Goal: Task Accomplishment & Management: Manage account settings

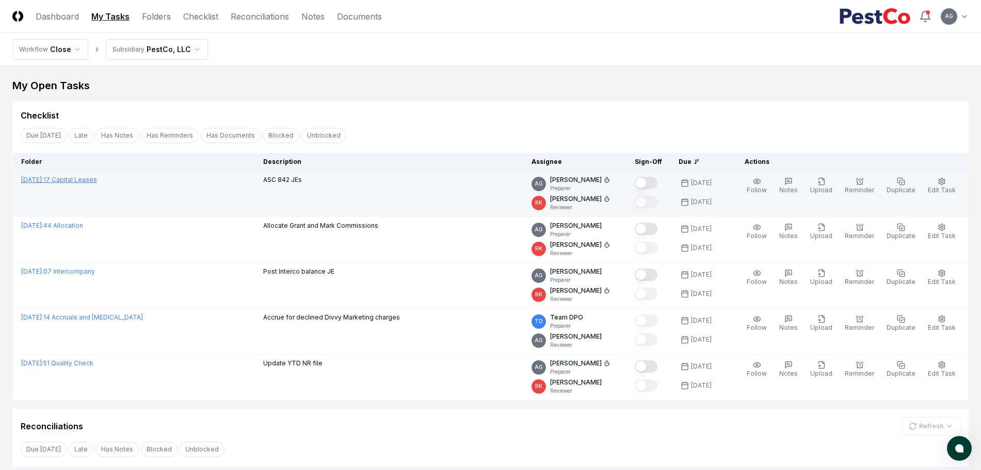
click at [97, 179] on link "[DATE] : 17 Capital Leases" at bounding box center [59, 180] width 76 height 8
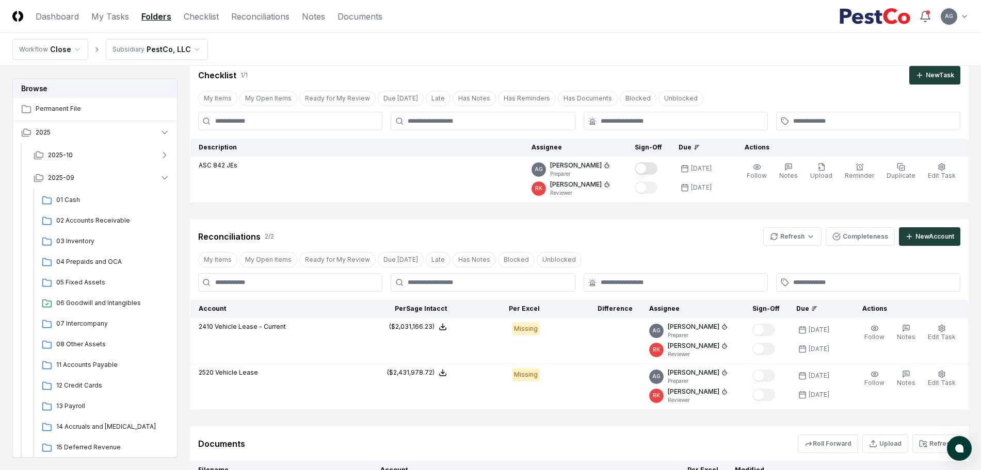
scroll to position [154, 0]
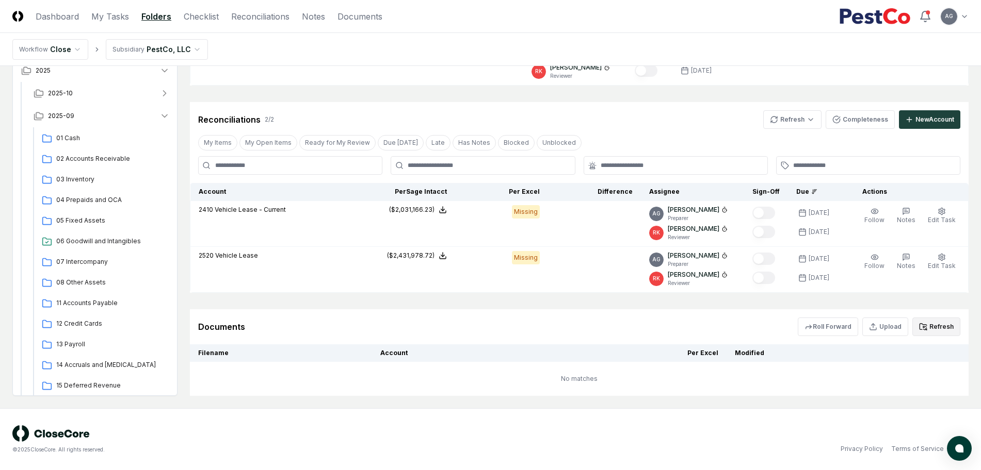
click at [949, 322] on button "Refresh" at bounding box center [936, 327] width 48 height 19
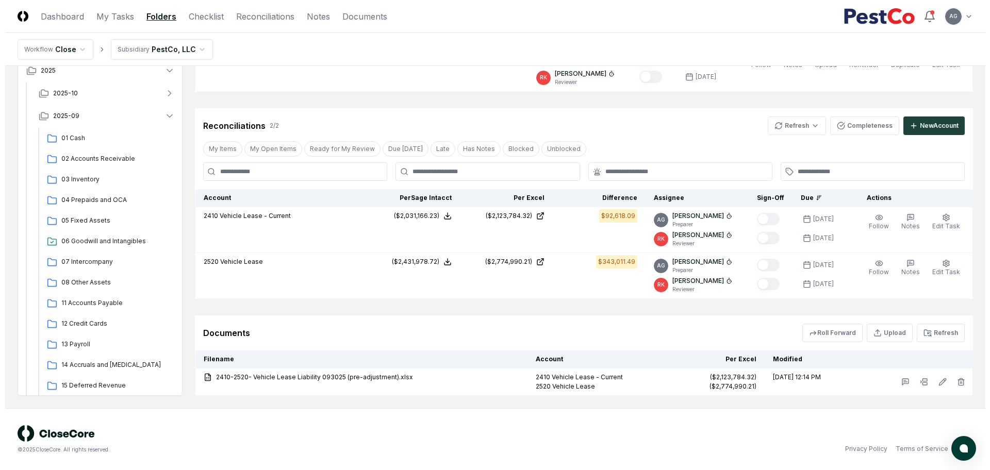
scroll to position [0, 0]
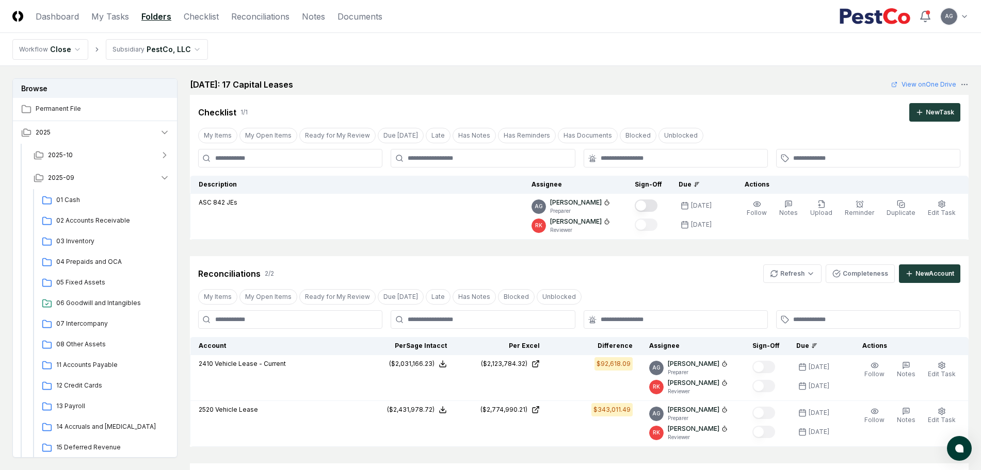
click at [651, 260] on div "Reconciliations 2 / 2 Refresh Completeness New Account" at bounding box center [579, 269] width 778 height 27
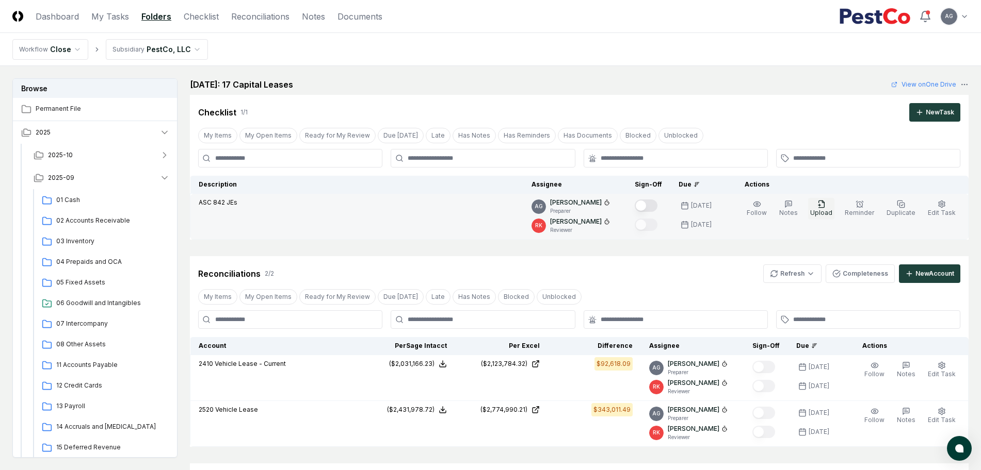
click at [825, 205] on icon "button" at bounding box center [821, 204] width 8 height 8
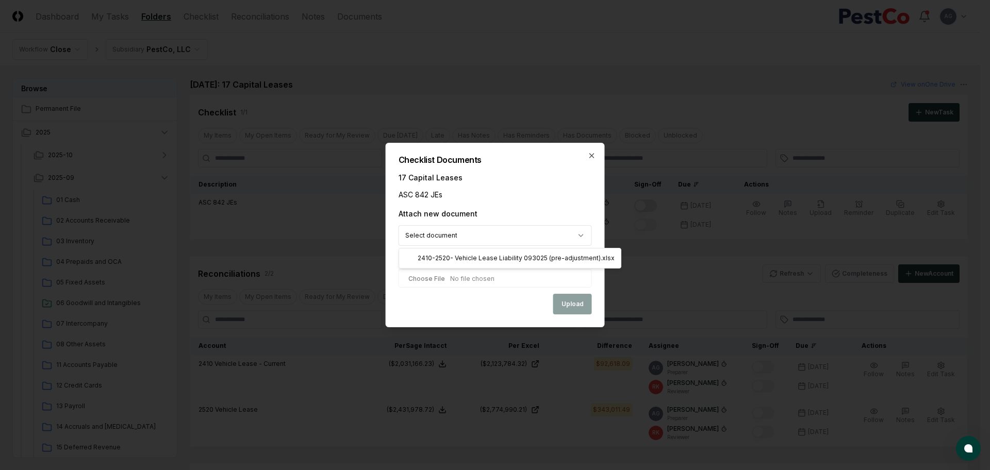
click at [562, 231] on body "CloseCore Dashboard My Tasks Folders Checklist Reconciliations Notes Documents …" at bounding box center [490, 309] width 981 height 618
select select "**********"
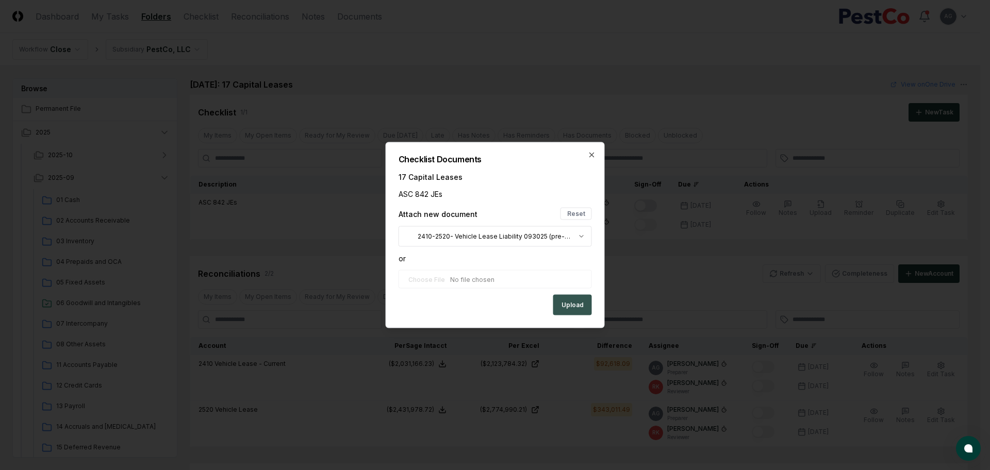
click at [569, 311] on button "Upload" at bounding box center [572, 305] width 39 height 21
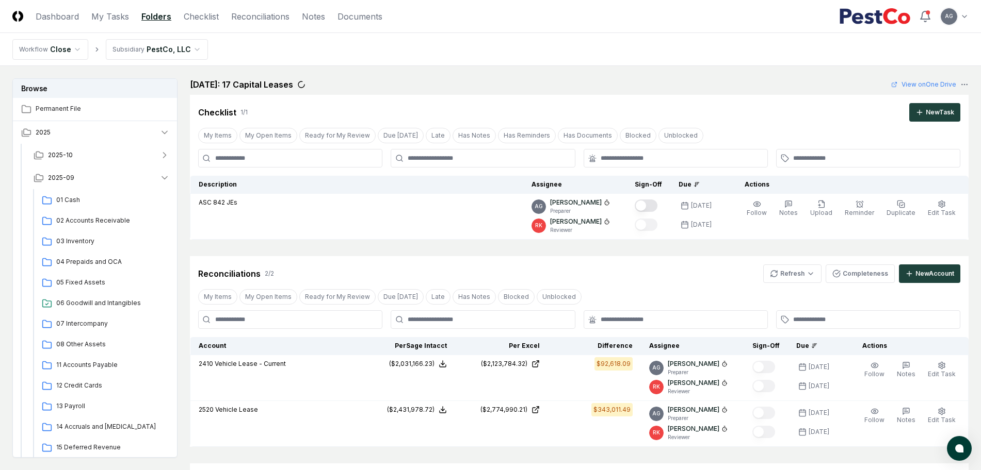
click at [692, 275] on div "Reconciliations 2 / 2 Refresh Completeness New Account" at bounding box center [579, 274] width 762 height 19
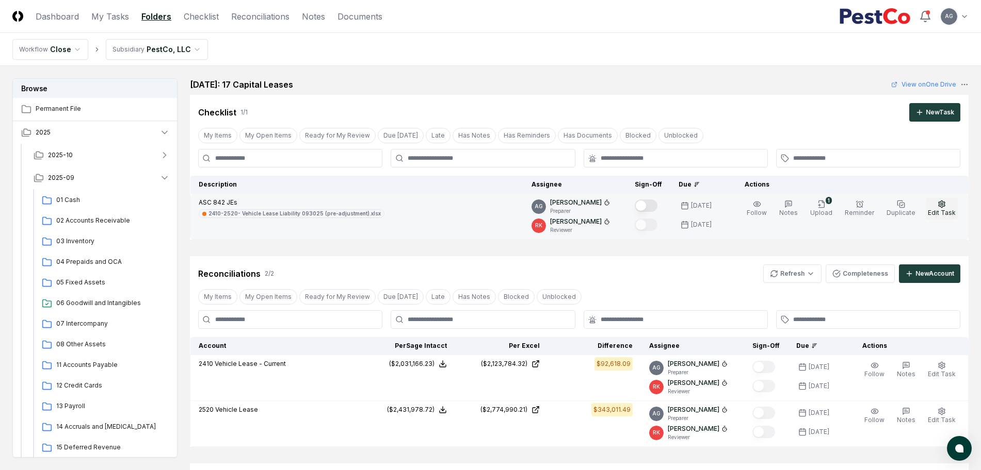
click at [941, 210] on span "Edit Task" at bounding box center [941, 213] width 28 height 8
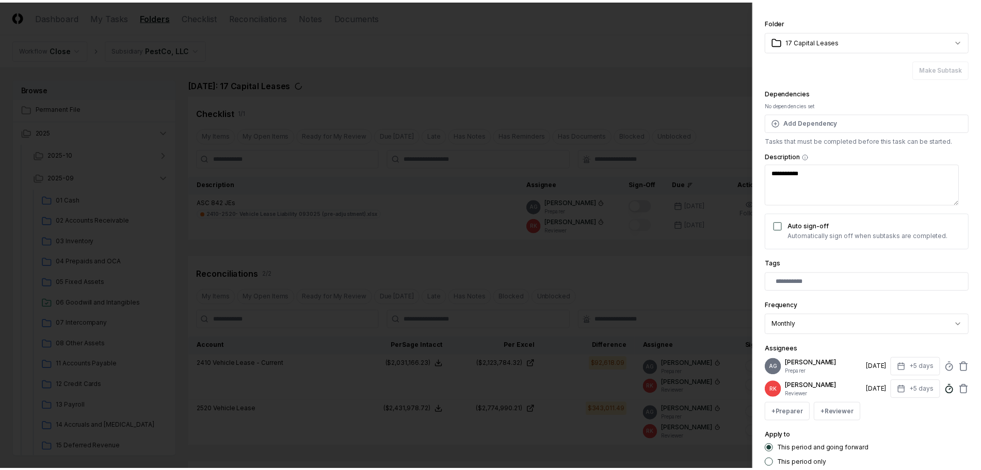
scroll to position [97, 0]
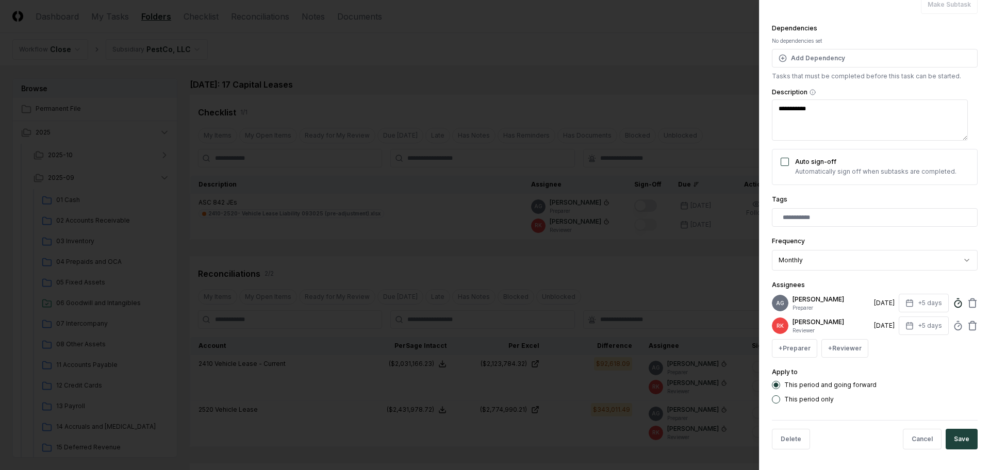
click at [953, 301] on icon at bounding box center [958, 303] width 10 height 10
type textarea "*"
drag, startPoint x: 822, startPoint y: 367, endPoint x: 776, endPoint y: 367, distance: 46.4
click at [776, 367] on div "**********" at bounding box center [875, 178] width 206 height 452
drag, startPoint x: 808, startPoint y: 360, endPoint x: 791, endPoint y: 361, distance: 17.1
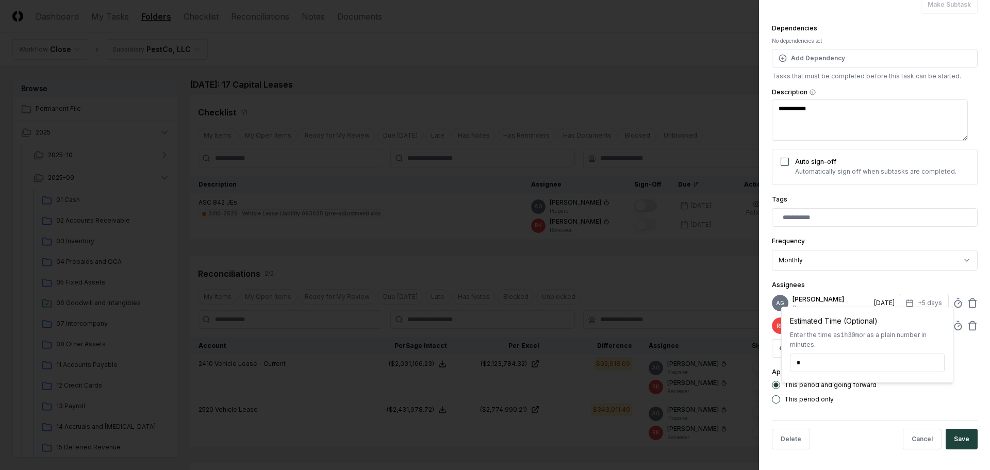
click at [791, 361] on input "*" at bounding box center [867, 363] width 155 height 19
type input "**"
type textarea "*"
type input "*****"
click at [961, 440] on button "Save" at bounding box center [962, 439] width 32 height 21
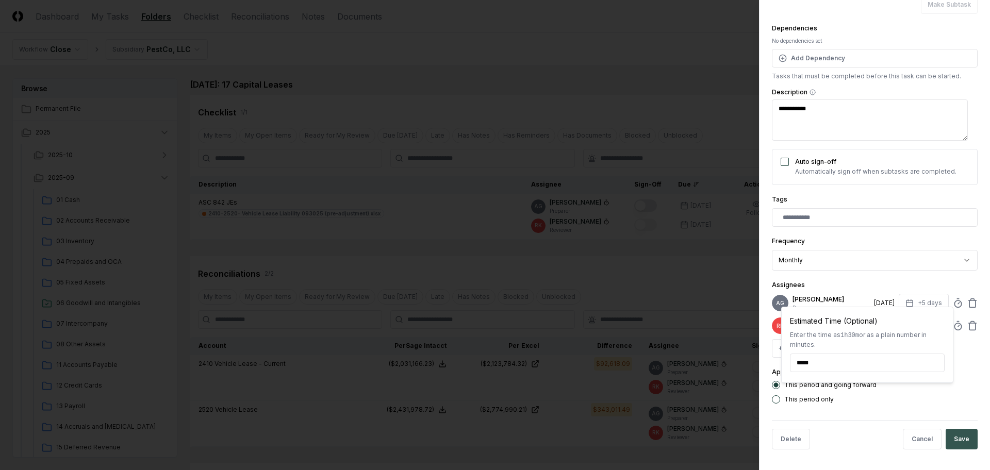
type textarea "*"
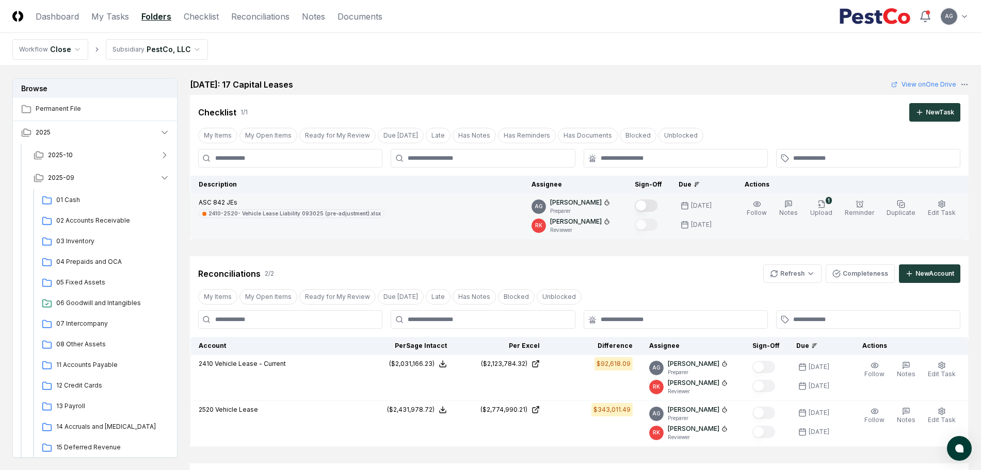
click at [657, 204] on button "Mark complete" at bounding box center [645, 206] width 23 height 12
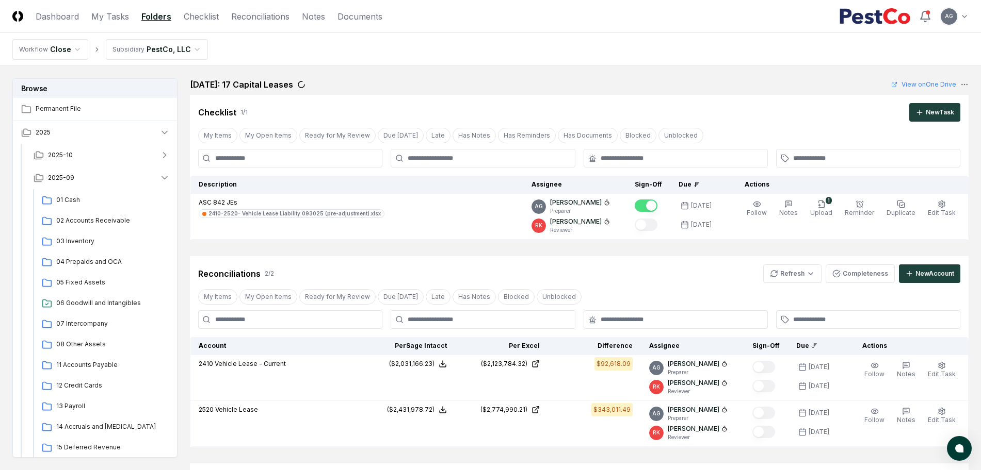
click at [476, 95] on div "Checklist 1 / 1 New Task" at bounding box center [579, 108] width 778 height 27
click at [104, 17] on link "My Tasks" at bounding box center [110, 16] width 38 height 12
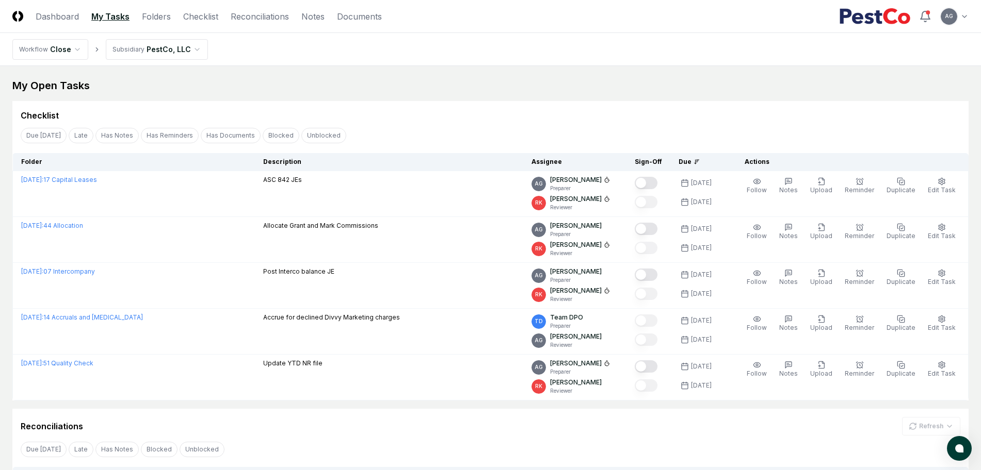
click at [397, 90] on div "My Open Tasks" at bounding box center [490, 85] width 956 height 14
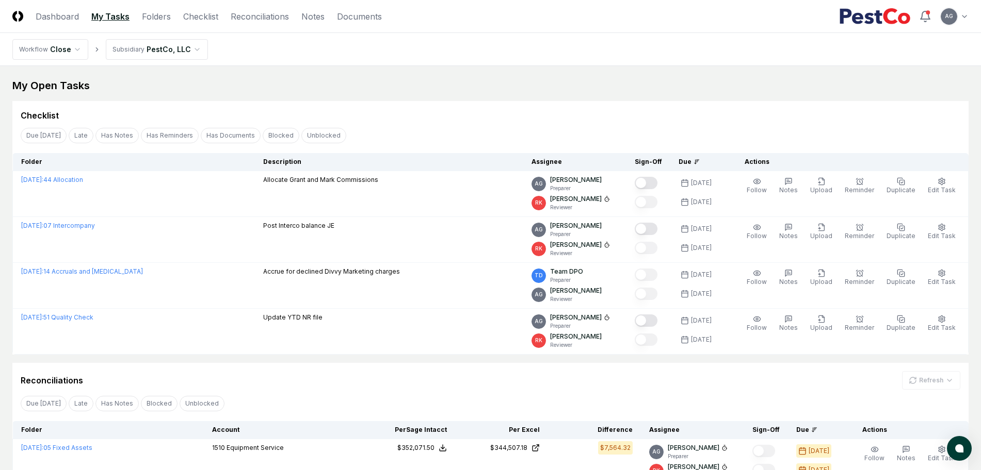
click at [475, 378] on div "Reconciliations Refresh" at bounding box center [490, 380] width 939 height 19
click at [485, 78] on div "My Open Tasks" at bounding box center [490, 85] width 956 height 14
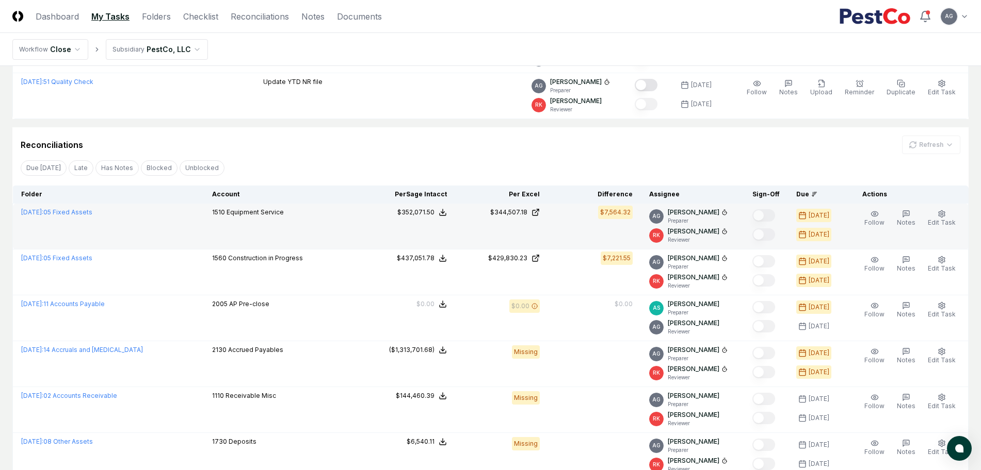
scroll to position [258, 0]
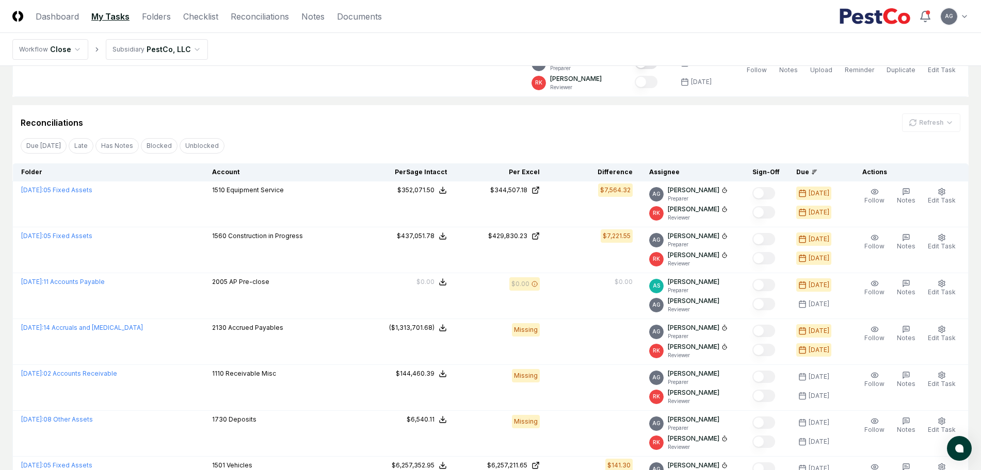
click at [349, 119] on div "Reconciliations Refresh" at bounding box center [490, 122] width 939 height 19
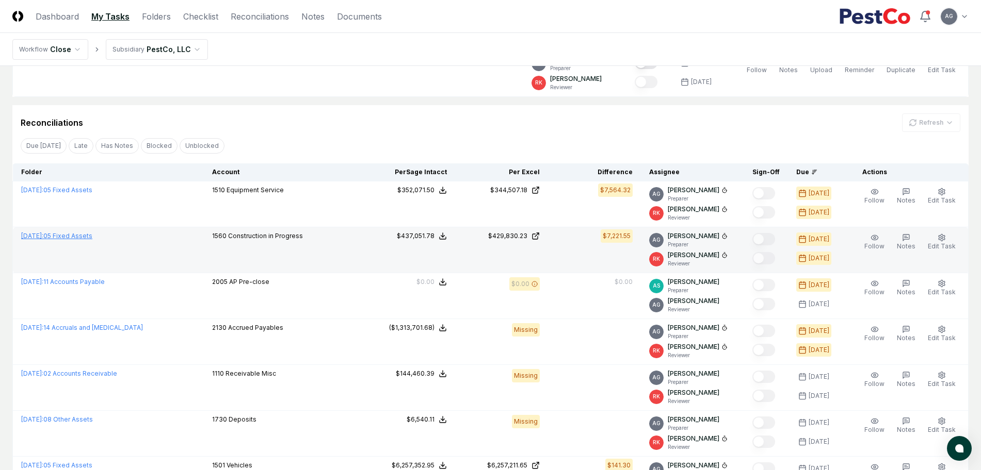
click at [90, 234] on link "[DATE] : 05 Fixed Assets" at bounding box center [56, 236] width 71 height 8
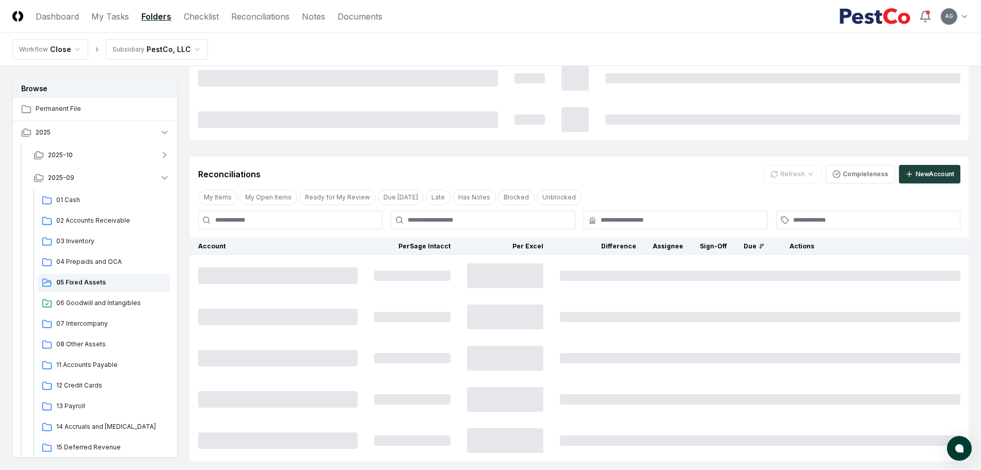
scroll to position [265, 0]
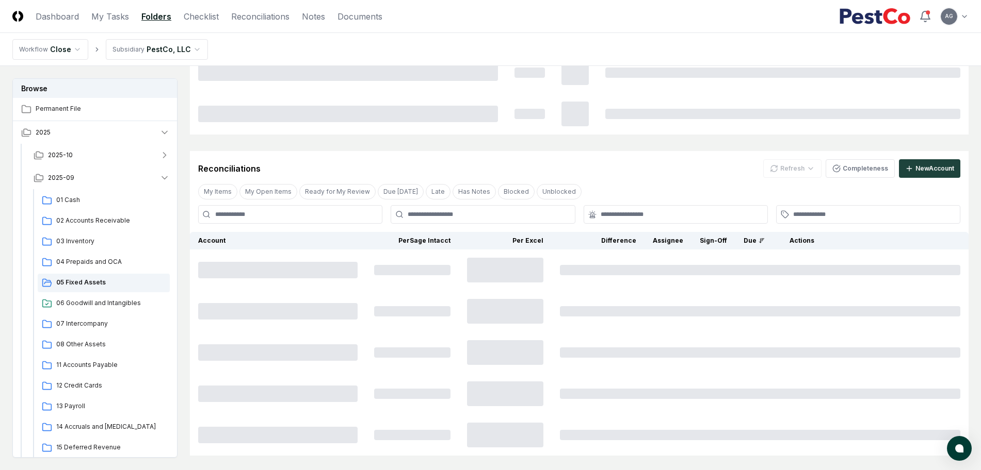
click at [691, 177] on div "Reconciliations Refresh Completeness New Account" at bounding box center [579, 168] width 762 height 19
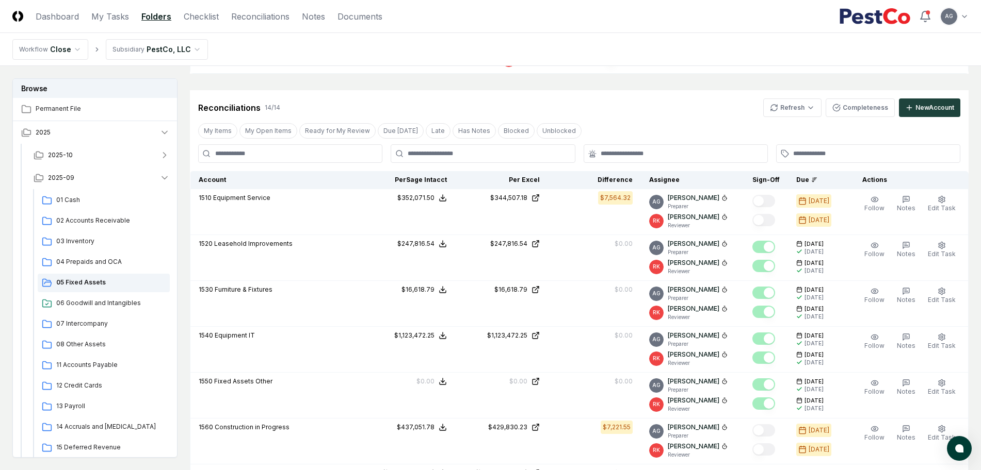
scroll to position [483, 0]
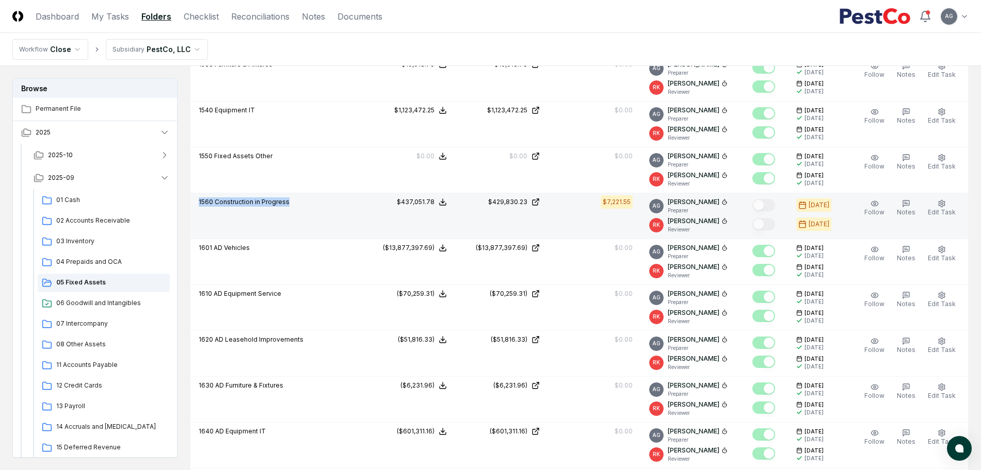
drag, startPoint x: 304, startPoint y: 202, endPoint x: 200, endPoint y: 203, distance: 104.2
click at [200, 203] on div "1560 Construction in Progress" at bounding box center [276, 203] width 155 height 11
copy p "1560 Construction in Progress"
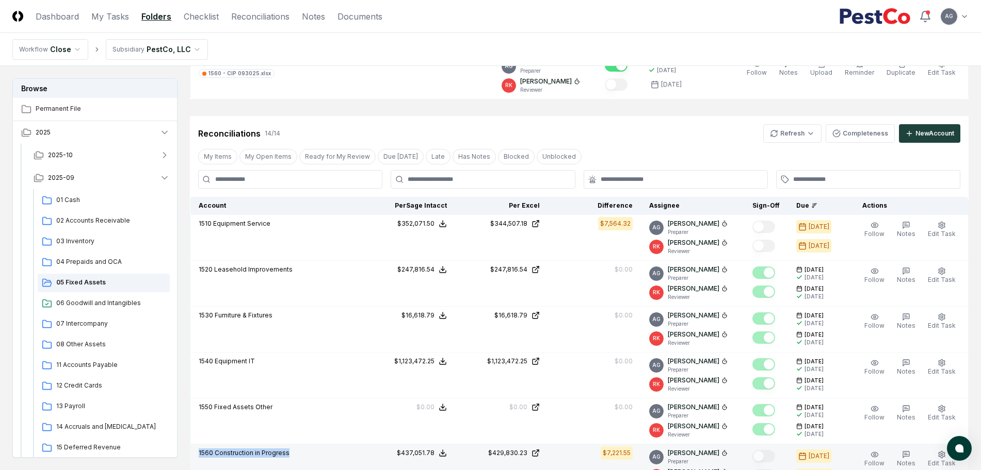
scroll to position [225, 0]
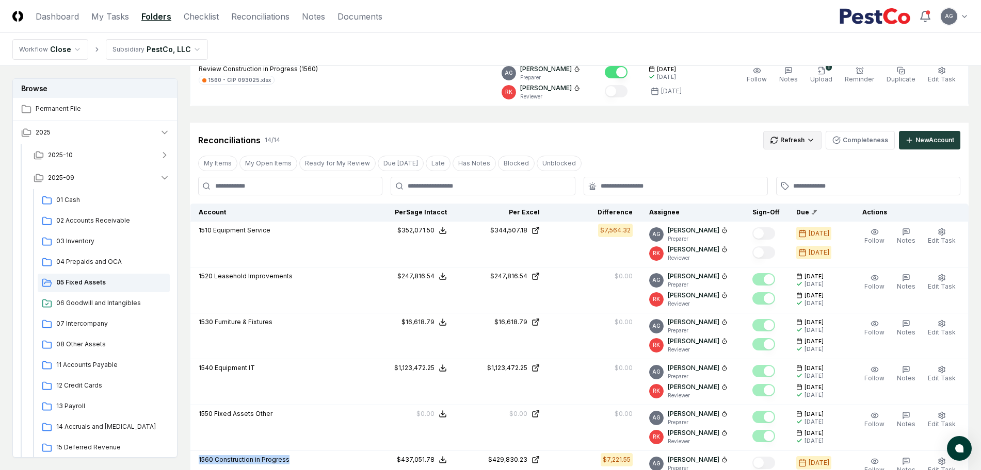
click at [791, 143] on html "CloseCore Dashboard My Tasks Folders Checklist Reconciliations Notes Documents …" at bounding box center [490, 470] width 981 height 1391
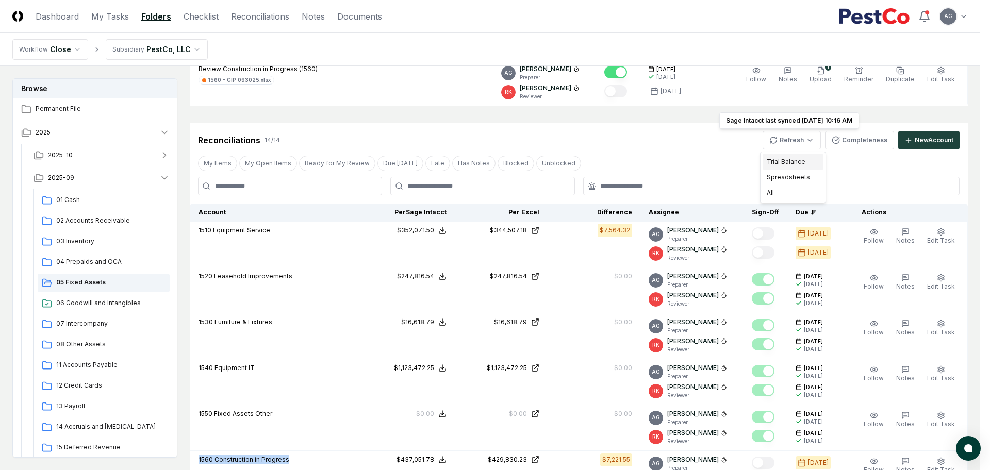
click at [793, 161] on div "Trial Balance" at bounding box center [793, 161] width 61 height 15
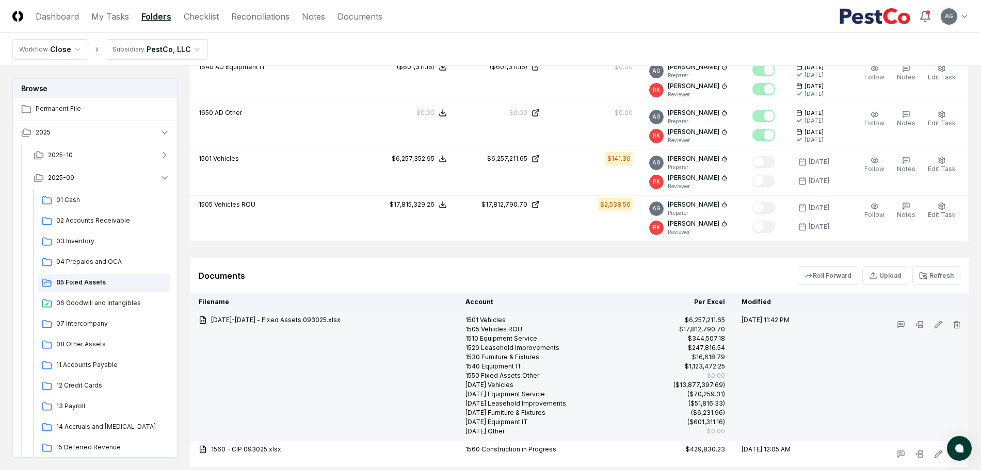
scroll to position [870, 0]
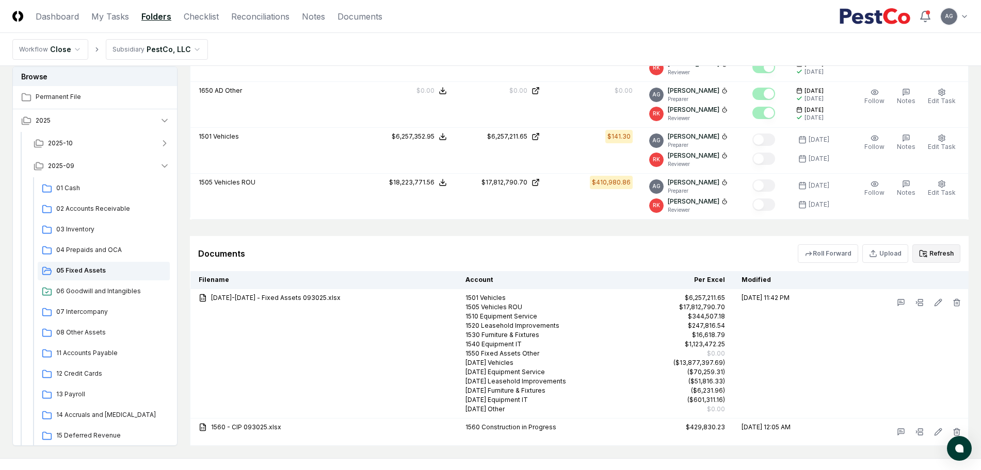
click at [935, 255] on button "Refresh" at bounding box center [936, 253] width 48 height 19
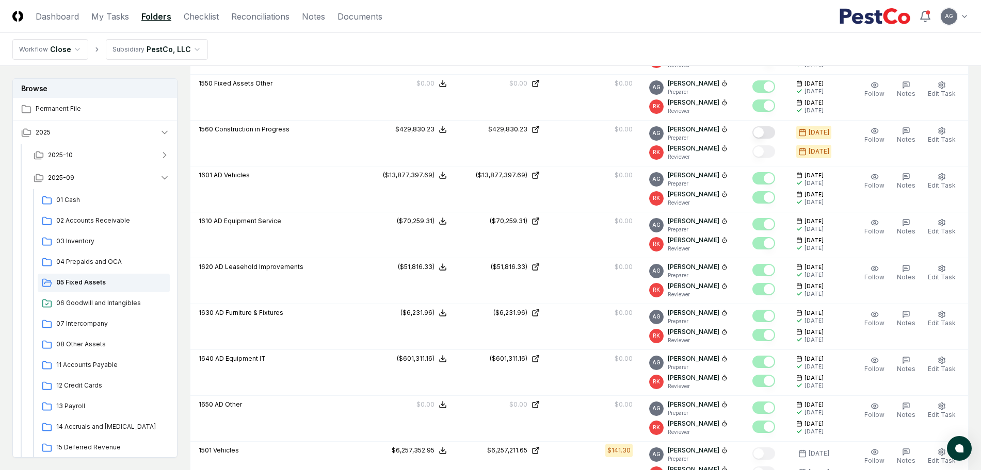
scroll to position [533, 0]
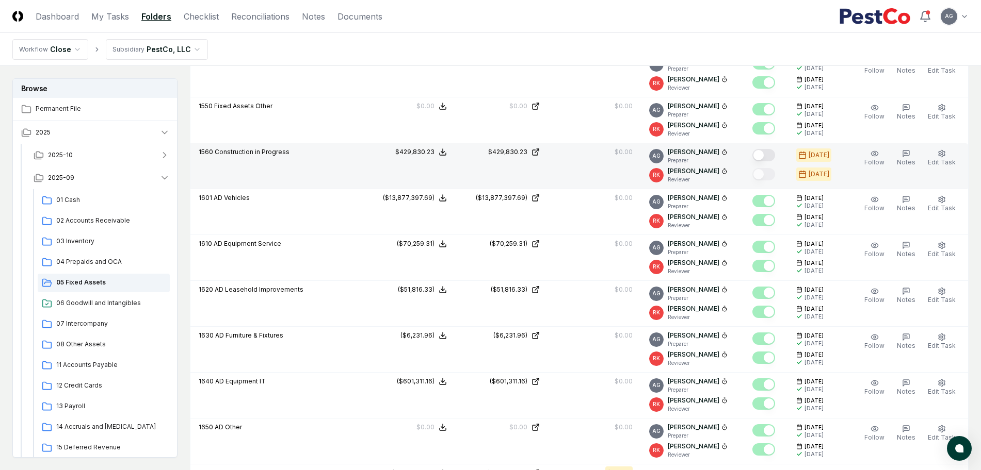
click at [767, 152] on button "Mark complete" at bounding box center [763, 155] width 23 height 12
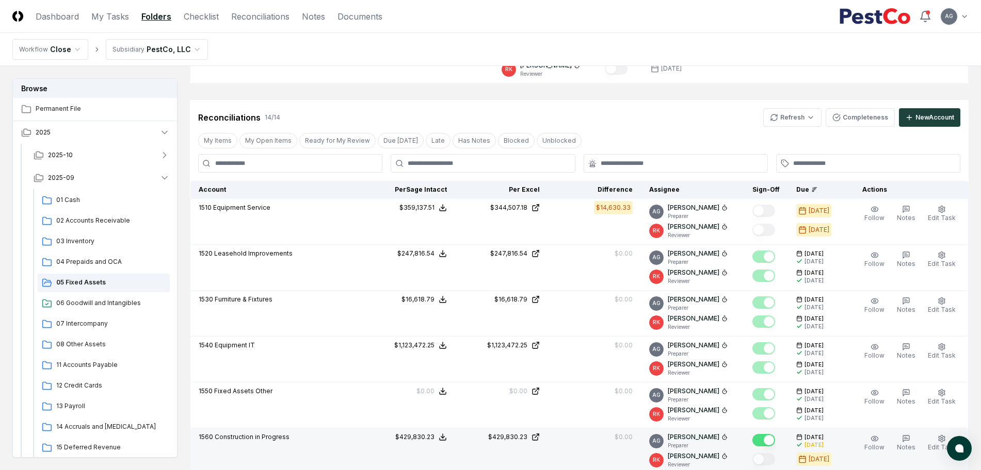
scroll to position [211, 0]
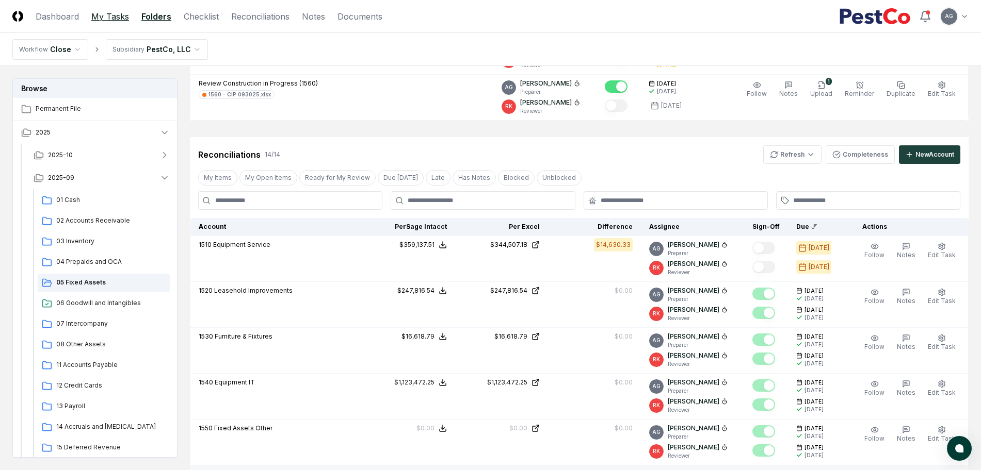
click at [113, 19] on link "My Tasks" at bounding box center [110, 16] width 38 height 12
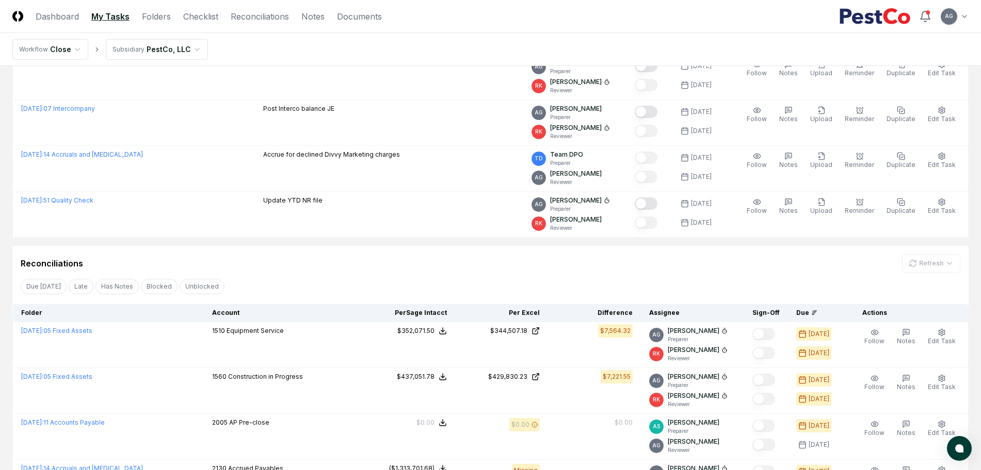
scroll to position [129, 0]
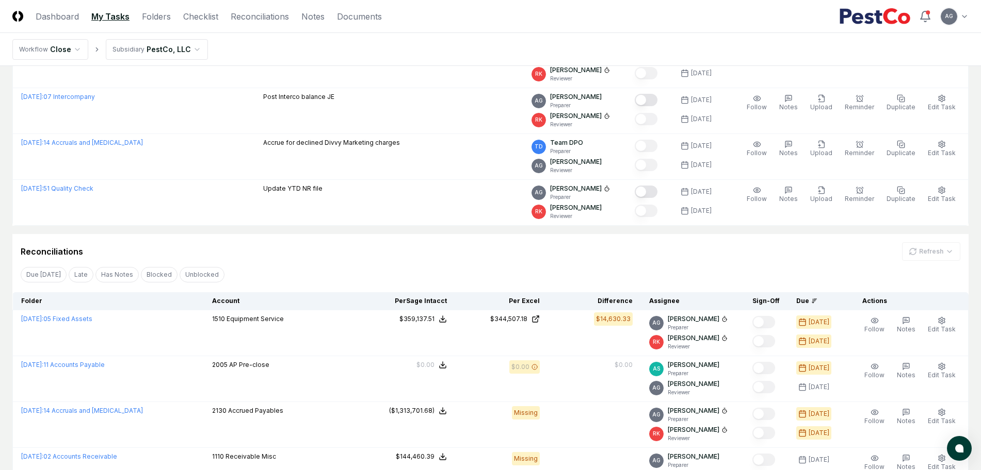
click at [375, 248] on div "Reconciliations Refresh" at bounding box center [490, 251] width 939 height 19
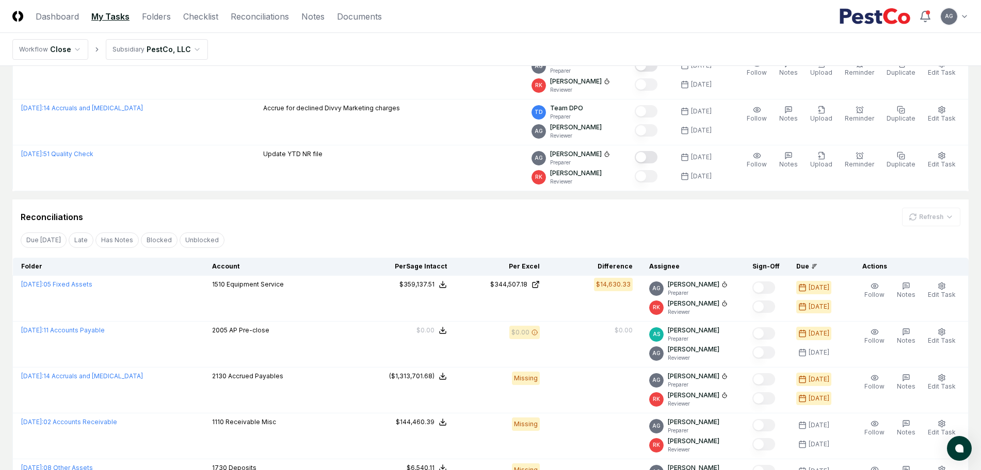
scroll to position [193, 0]
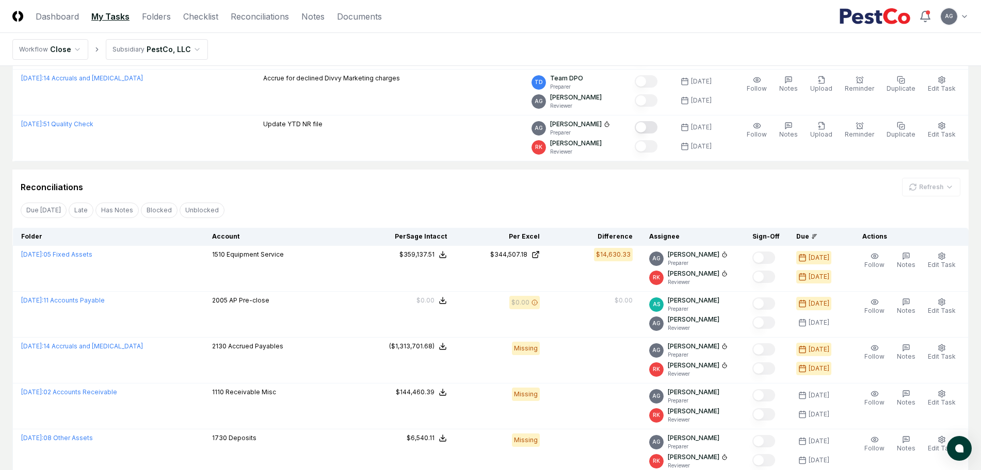
click at [355, 208] on div "Due [DATE] Late Has Notes Blocked Unblocked Clear Filter" at bounding box center [490, 210] width 956 height 19
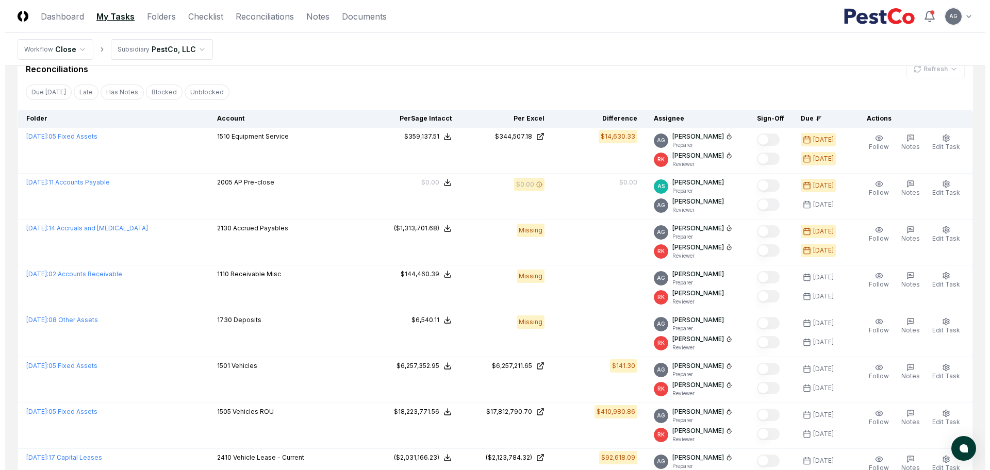
scroll to position [322, 0]
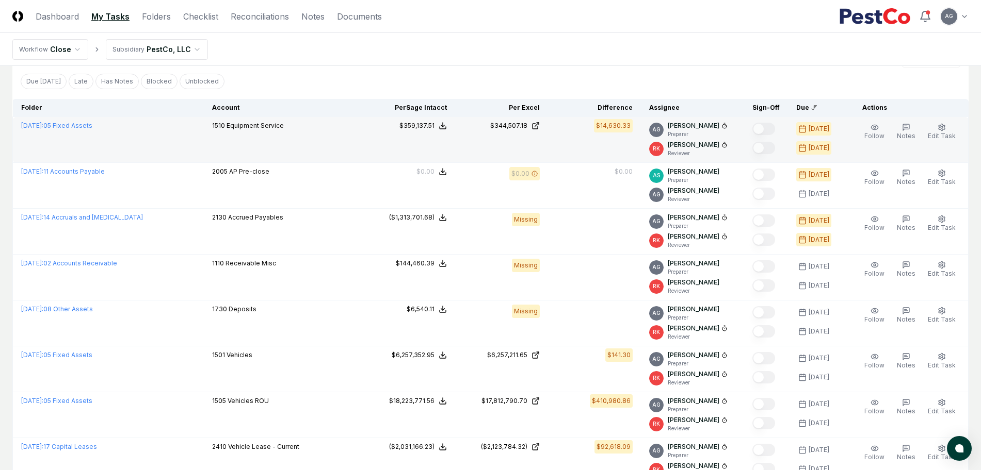
click at [342, 130] on div "1510 Equipment Service" at bounding box center [283, 126] width 142 height 11
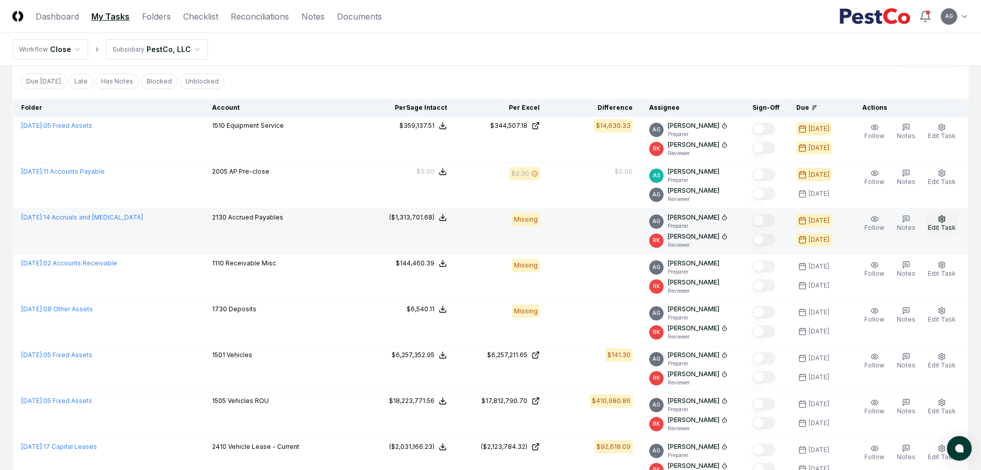
click at [951, 225] on span "Edit Task" at bounding box center [941, 228] width 28 height 8
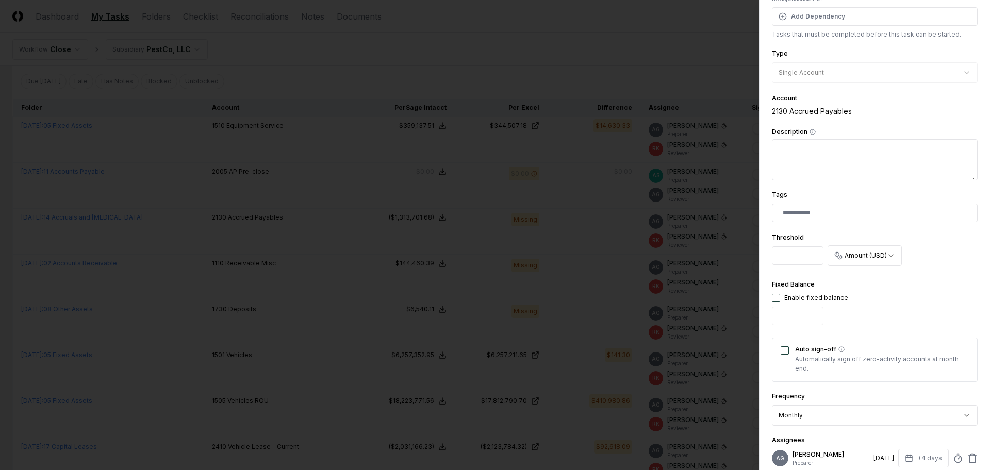
scroll to position [193, 0]
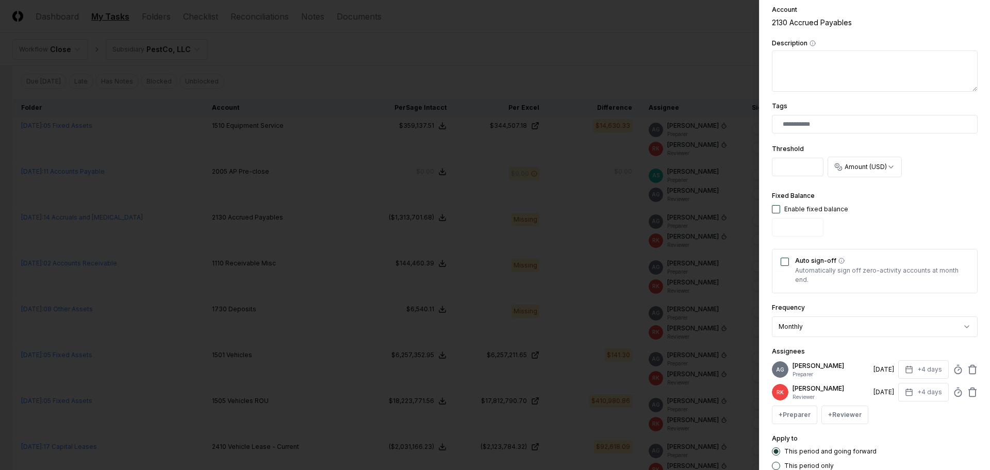
click at [955, 374] on circle at bounding box center [958, 370] width 7 height 7
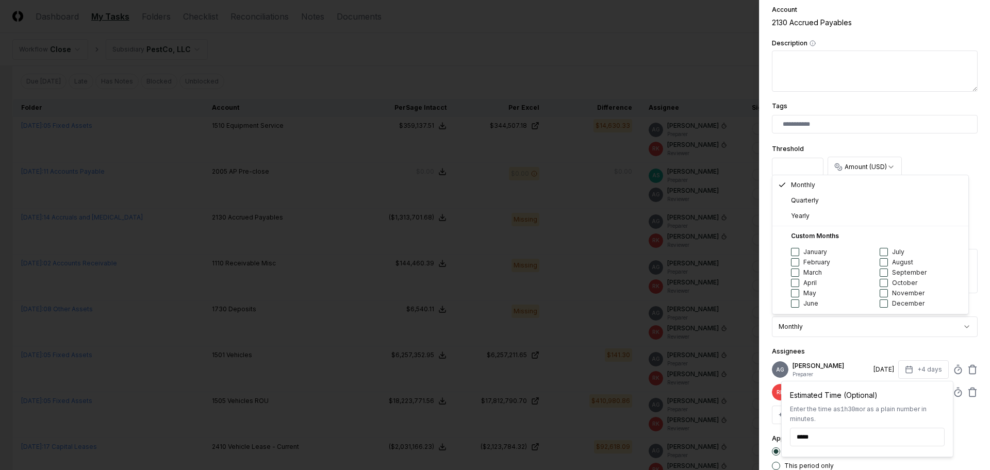
click at [927, 329] on body "CloseCore Dashboard My Tasks Folders Checklist Reconciliations Notes Documents …" at bounding box center [490, 394] width 981 height 1432
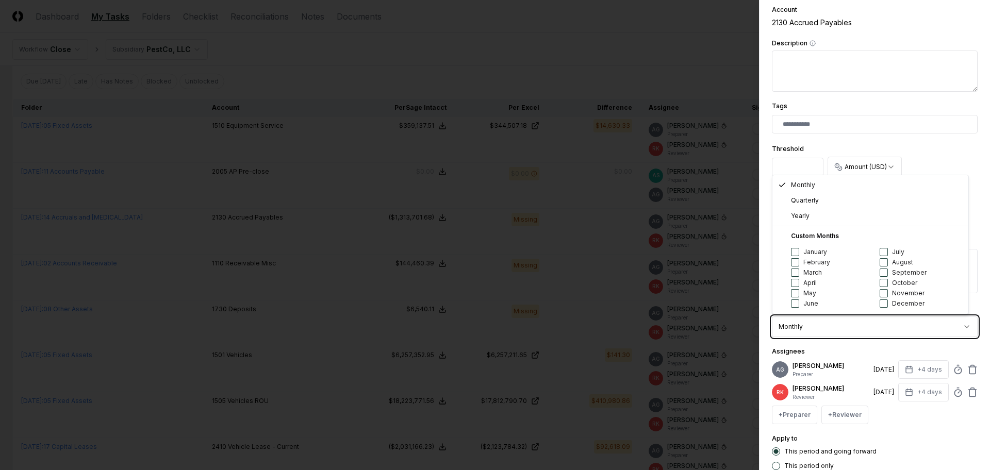
click at [928, 344] on body "CloseCore Dashboard My Tasks Folders Checklist Reconciliations Notes Documents …" at bounding box center [490, 394] width 981 height 1432
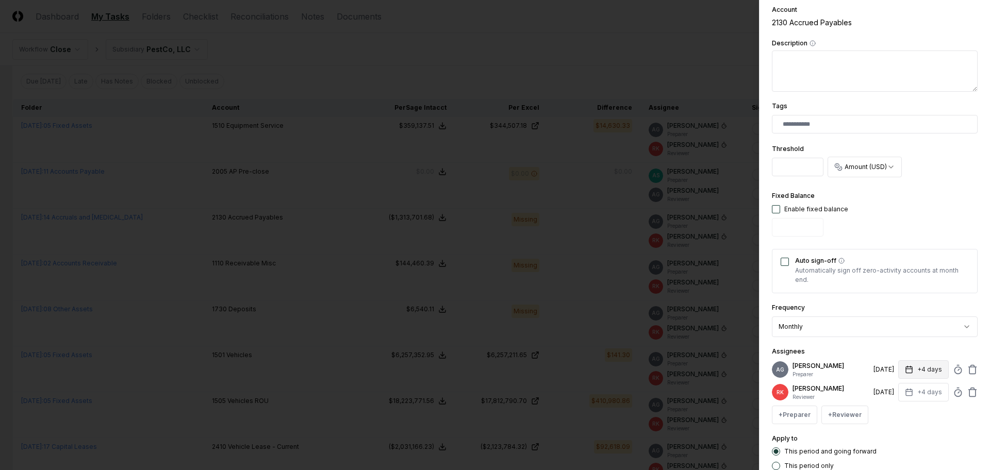
click at [911, 375] on button "+4 days" at bounding box center [924, 370] width 51 height 19
type input "*"
click at [892, 413] on input "*" at bounding box center [882, 414] width 36 height 19
click at [923, 443] on div "Apply to This period and going forward This period only" at bounding box center [875, 452] width 206 height 38
click at [916, 402] on button "+4 days" at bounding box center [924, 392] width 51 height 19
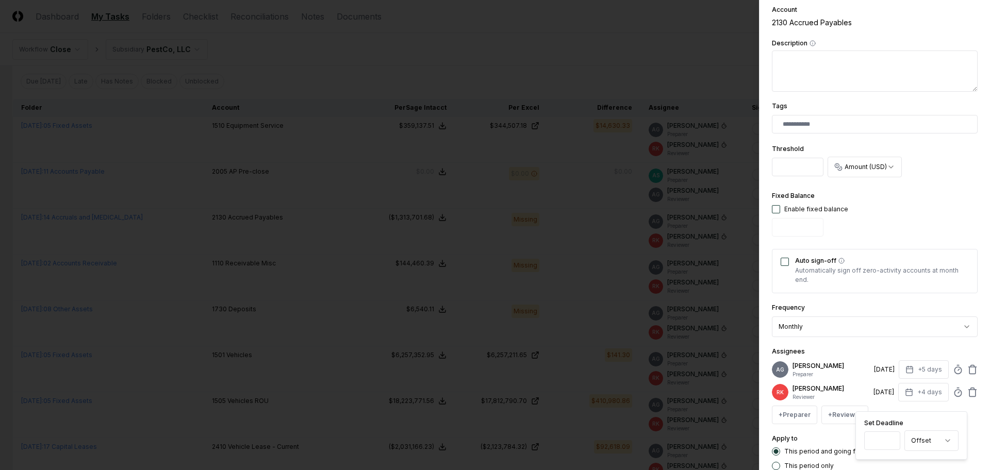
click at [891, 438] on input "*" at bounding box center [882, 441] width 36 height 19
type input "*"
click at [891, 438] on input "*" at bounding box center [882, 441] width 36 height 19
click at [903, 352] on div "Assignees AG [PERSON_NAME] Preparer [DATE] +5 days [PERSON_NAME] Reviewer [DATE…" at bounding box center [875, 385] width 206 height 79
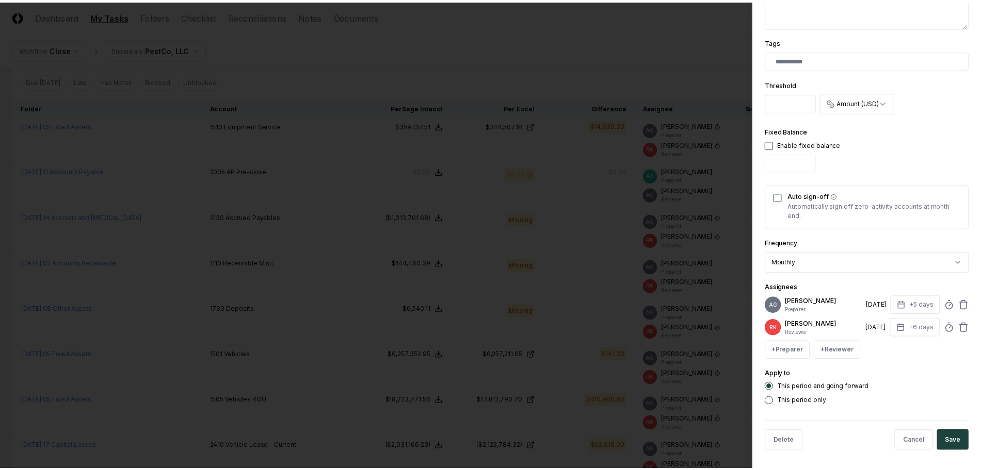
scroll to position [268, 0]
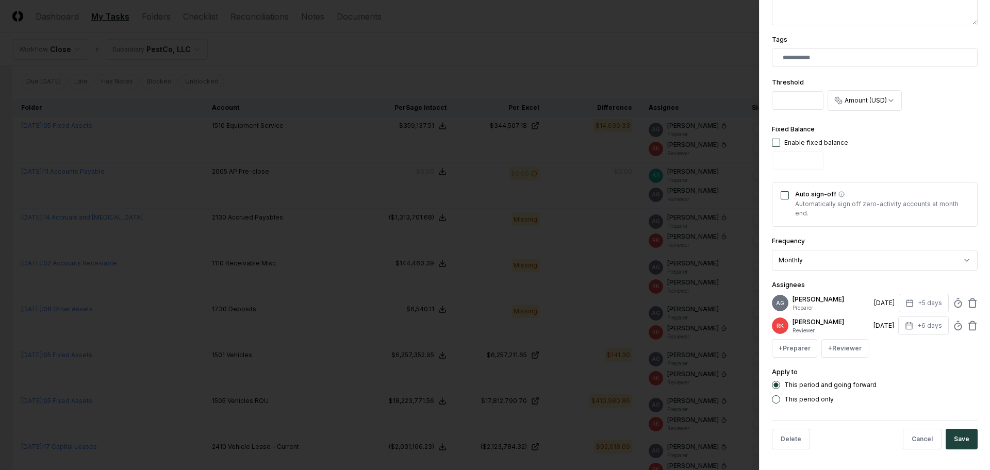
click at [821, 401] on label "This period only" at bounding box center [810, 400] width 50 height 6
click at [780, 401] on button "This period only" at bounding box center [776, 400] width 8 height 8
click at [952, 437] on button "Save" at bounding box center [962, 439] width 32 height 21
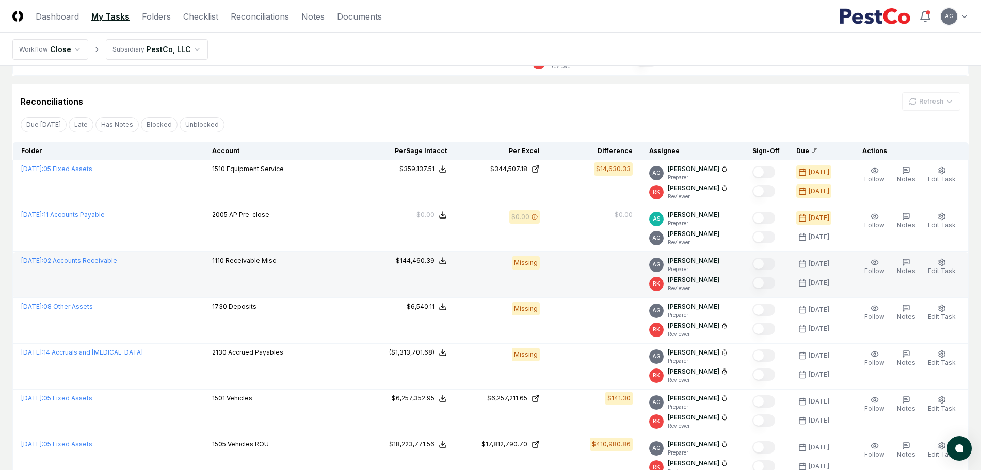
scroll to position [258, 0]
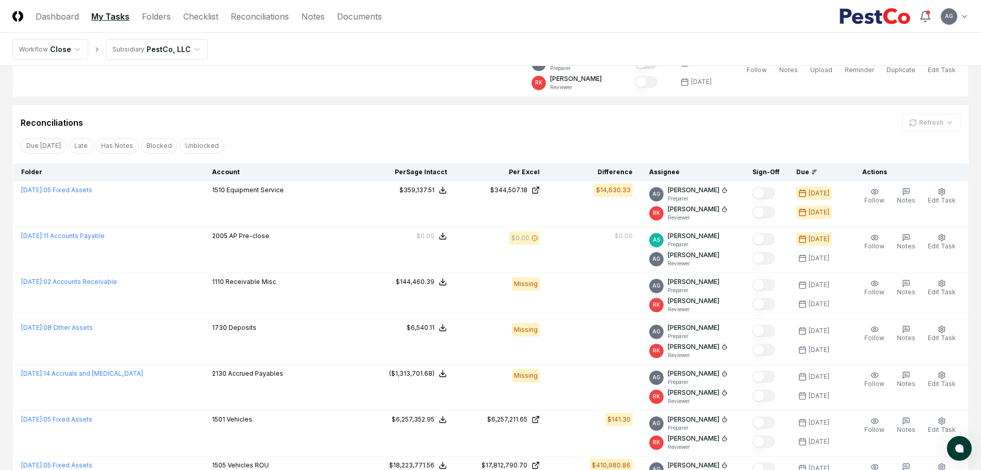
click at [371, 125] on div "Reconciliations Refresh" at bounding box center [490, 122] width 939 height 19
